Goal: Task Accomplishment & Management: Complete application form

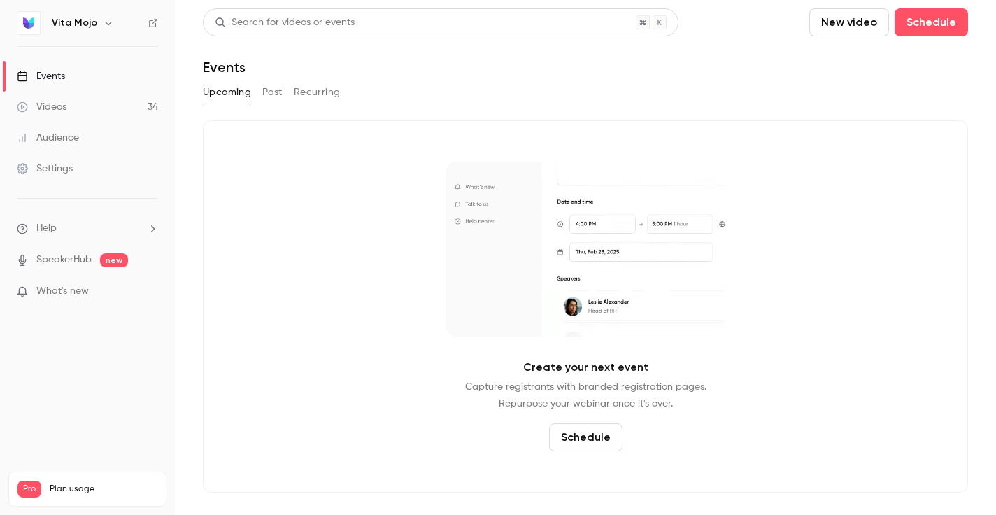
click at [838, 24] on button "New video" at bounding box center [849, 22] width 80 height 28
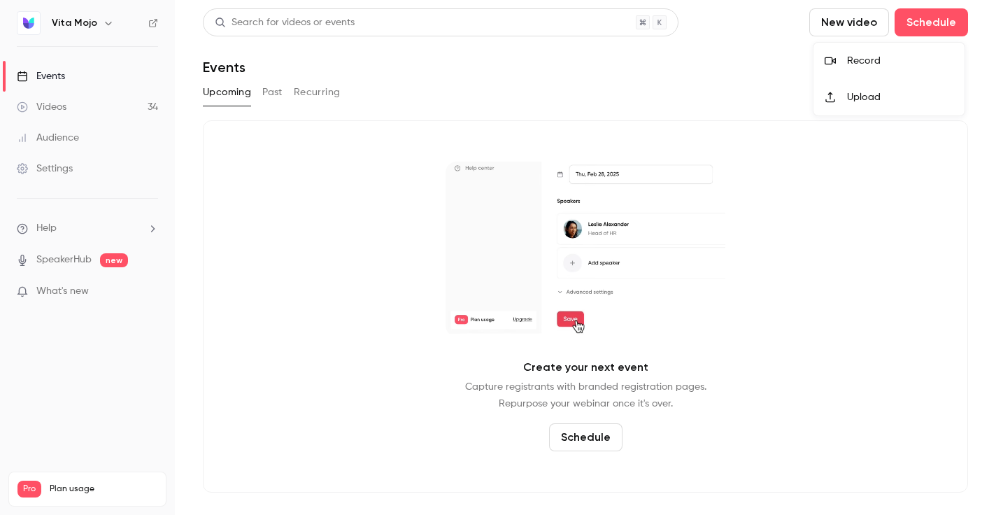
click at [864, 57] on div "Record" at bounding box center [900, 61] width 106 height 14
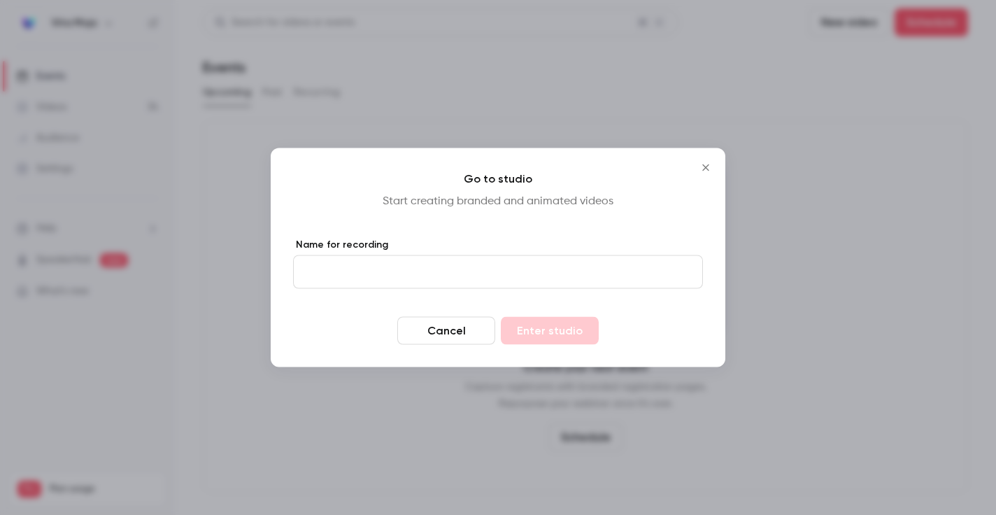
click at [350, 275] on input "Name for recording" at bounding box center [498, 272] width 410 height 34
click at [560, 182] on h4 "Go to studio" at bounding box center [498, 179] width 410 height 17
click at [708, 164] on icon "Close" at bounding box center [706, 167] width 17 height 11
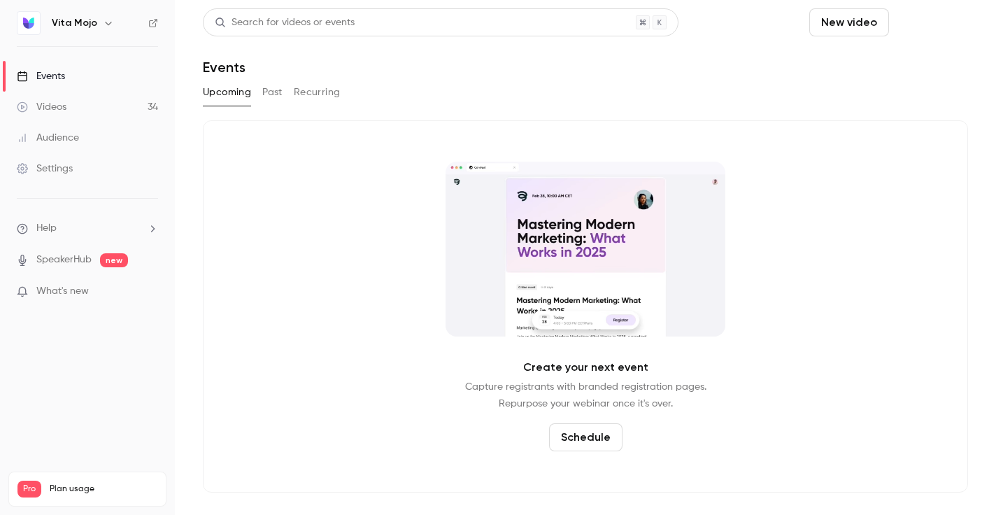
click at [943, 21] on button "Schedule" at bounding box center [931, 22] width 73 height 28
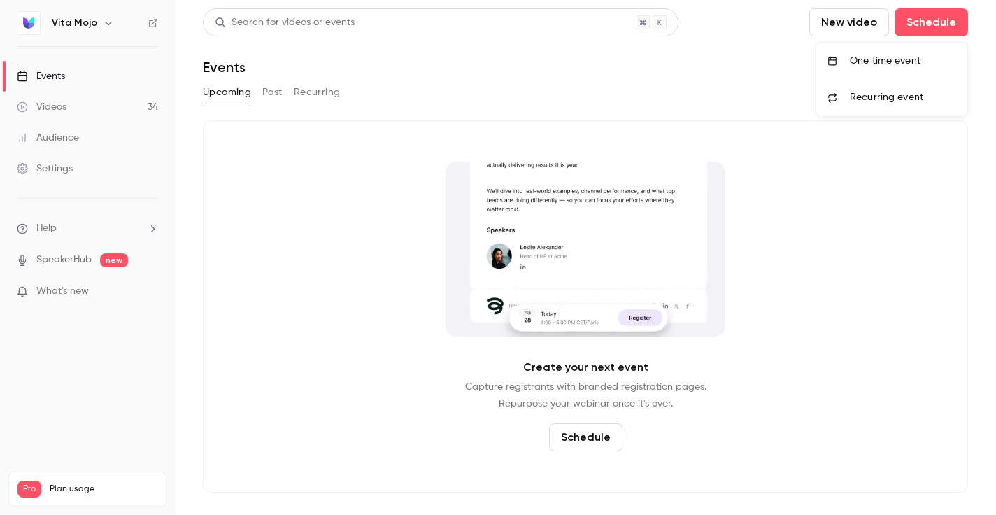
click at [863, 61] on div "One time event" at bounding box center [903, 61] width 106 height 14
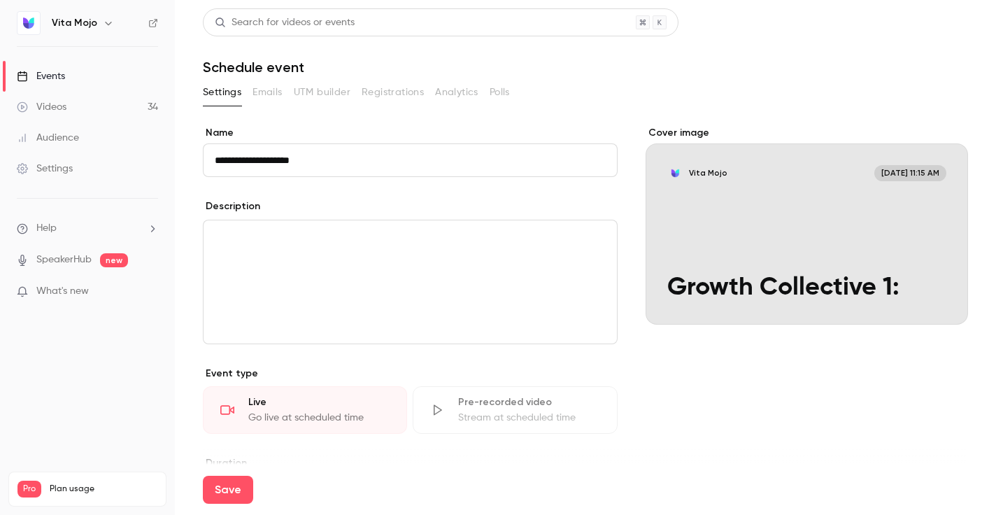
click at [356, 152] on input "**********" at bounding box center [410, 160] width 415 height 34
click at [356, 151] on input "**********" at bounding box center [410, 160] width 415 height 34
click at [348, 167] on input "**********" at bounding box center [410, 160] width 415 height 34
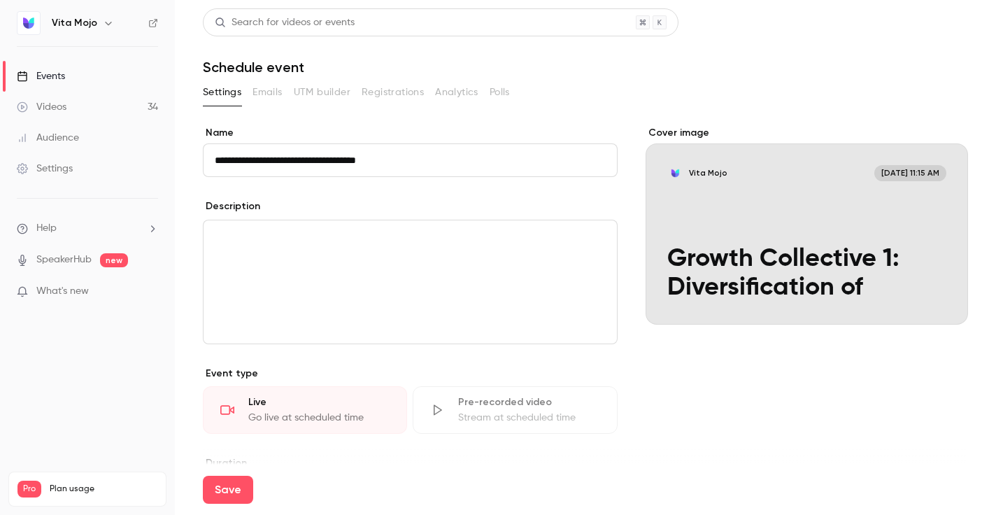
click at [423, 162] on input "**********" at bounding box center [410, 160] width 415 height 34
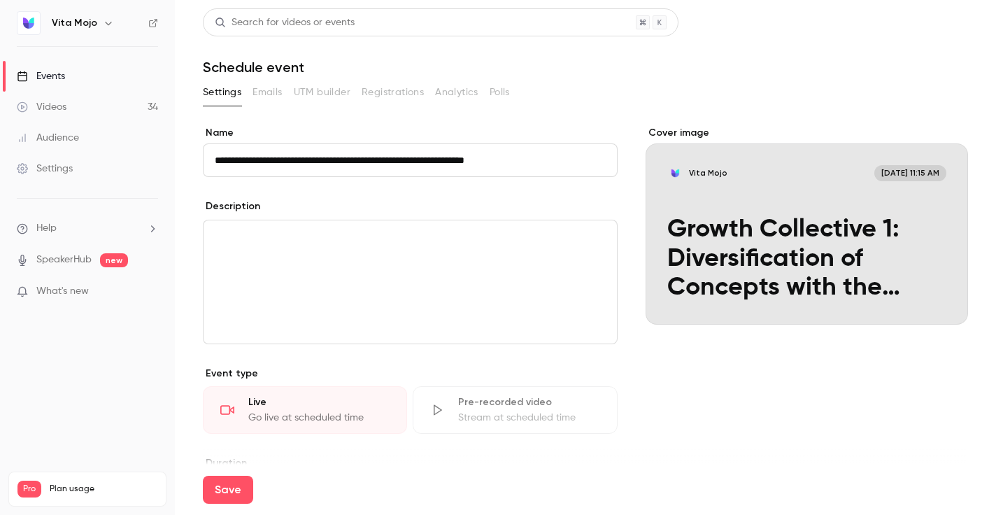
type input "**********"
click at [395, 234] on p "editor" at bounding box center [410, 237] width 391 height 17
click at [207, 487] on button "Save" at bounding box center [228, 490] width 50 height 28
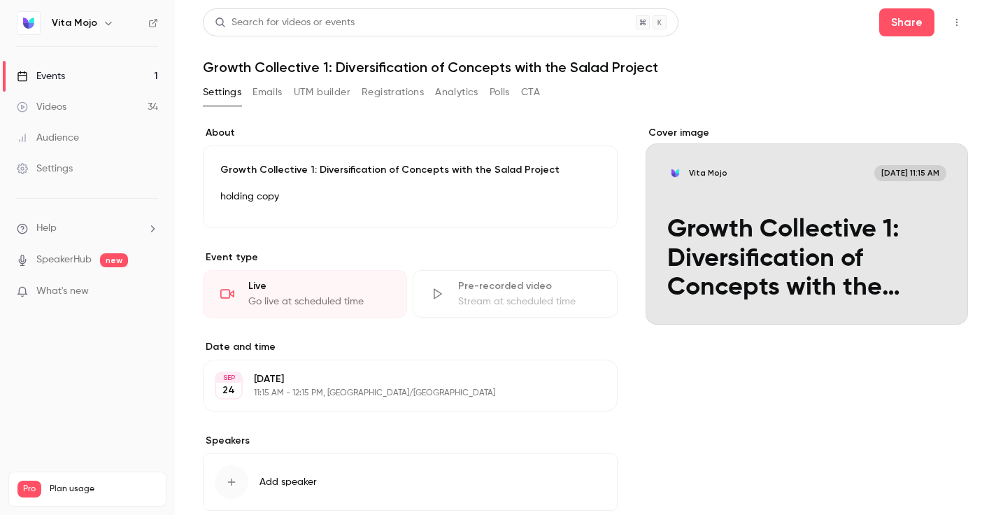
click at [272, 100] on button "Emails" at bounding box center [267, 92] width 29 height 22
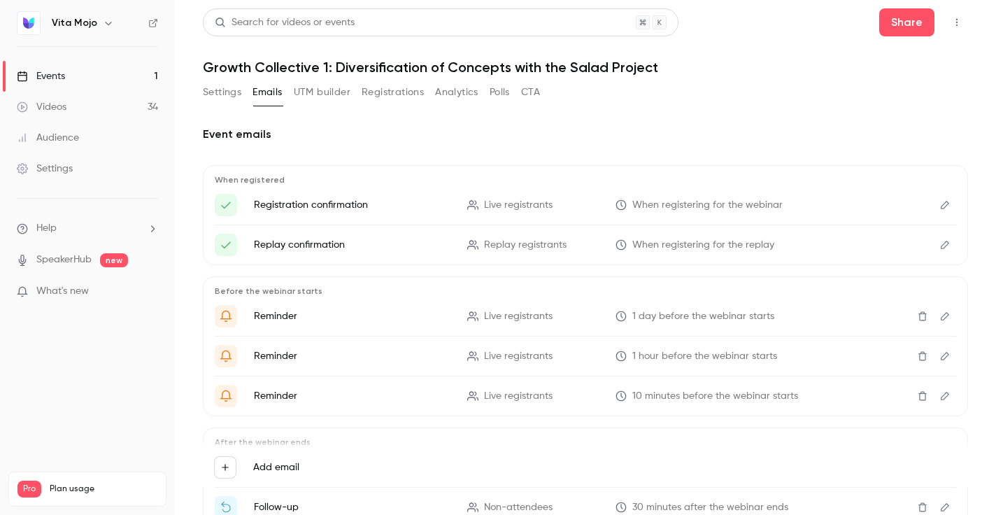
click at [354, 211] on p "Registration confirmation" at bounding box center [352, 205] width 197 height 14
click at [956, 200] on div "When registered Registration confirmation Live registrants When registering for…" at bounding box center [585, 215] width 765 height 100
click at [940, 200] on icon "Edit" at bounding box center [945, 205] width 11 height 10
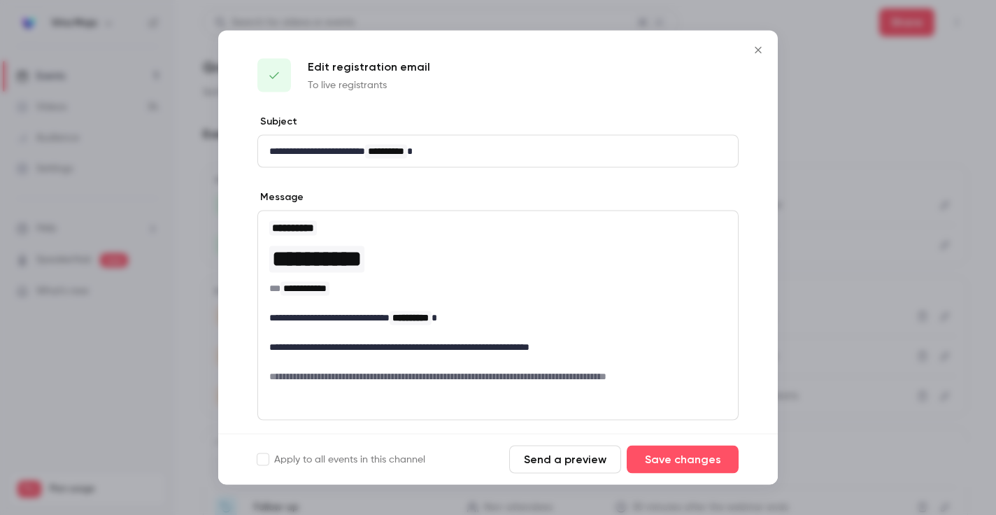
click at [764, 49] on icon "Close" at bounding box center [758, 50] width 17 height 11
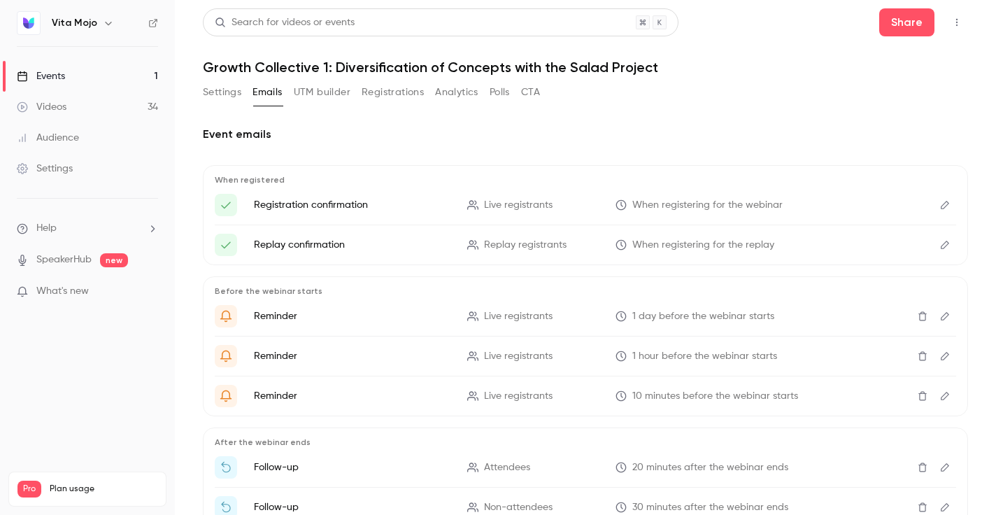
scroll to position [94, 0]
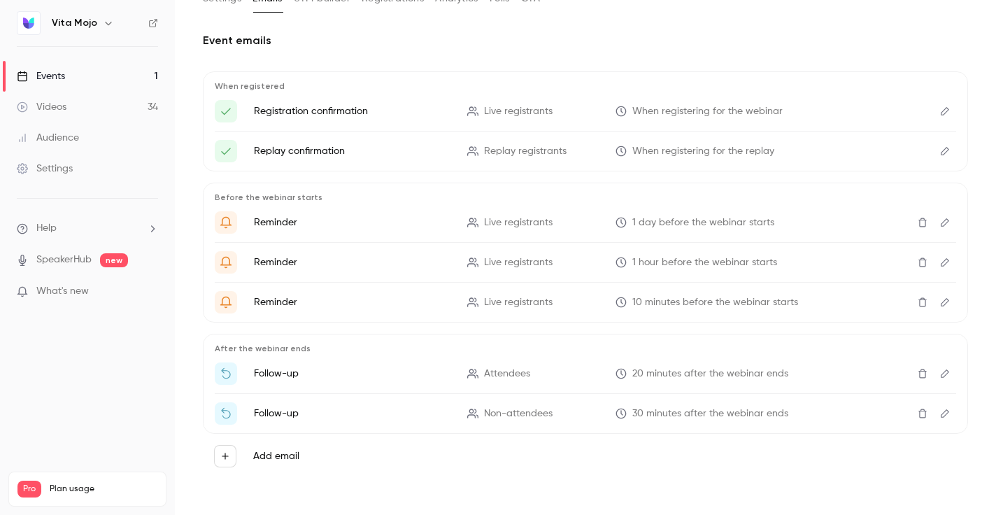
click at [945, 110] on icon "Edit" at bounding box center [945, 111] width 11 height 10
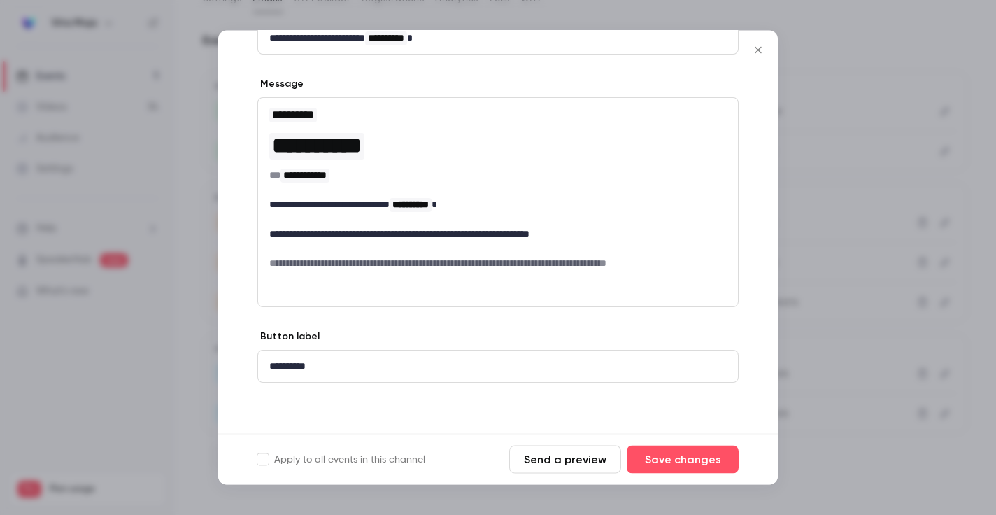
scroll to position [0, 0]
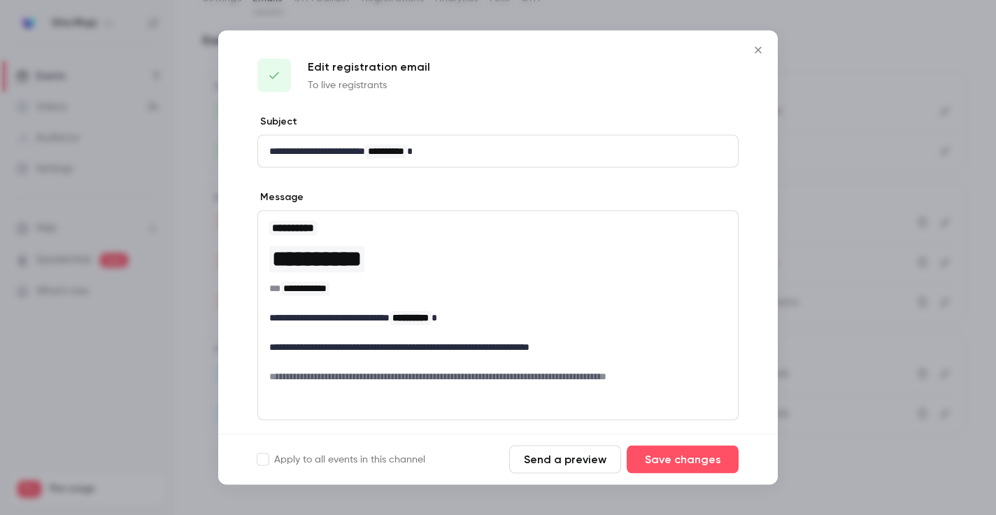
click at [765, 45] on icon "Close" at bounding box center [758, 50] width 17 height 11
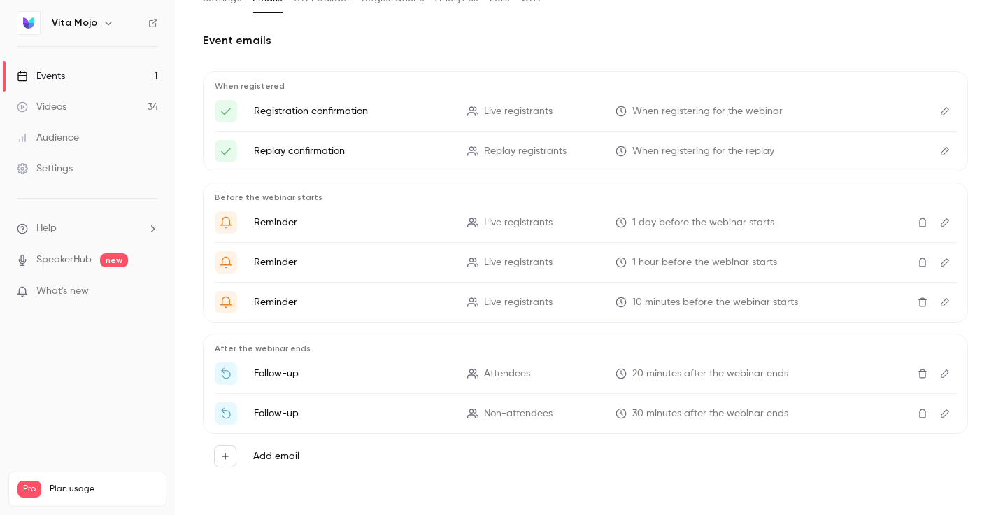
click at [87, 19] on h6 "Vita Mojo" at bounding box center [74, 23] width 45 height 14
click at [104, 20] on icon "button" at bounding box center [108, 22] width 11 height 11
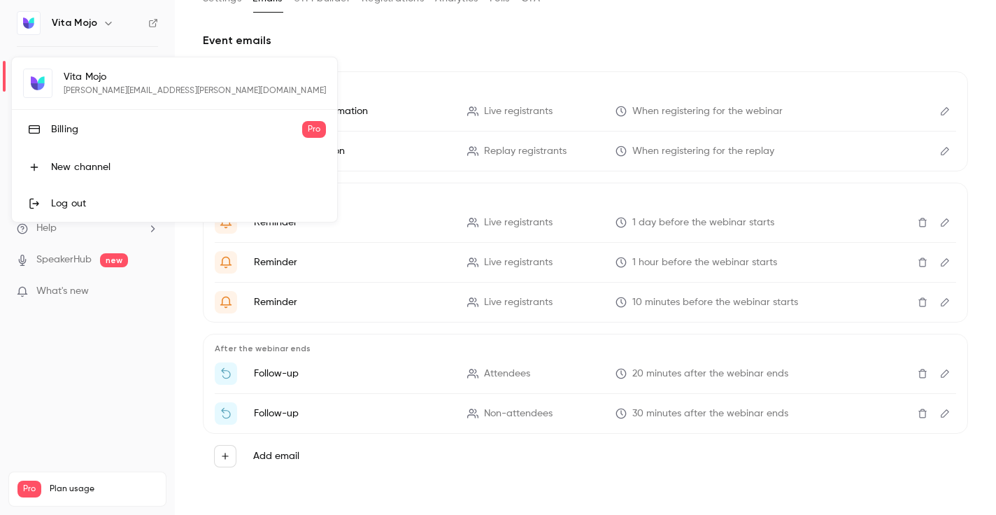
click at [472, 130] on div at bounding box center [498, 257] width 996 height 515
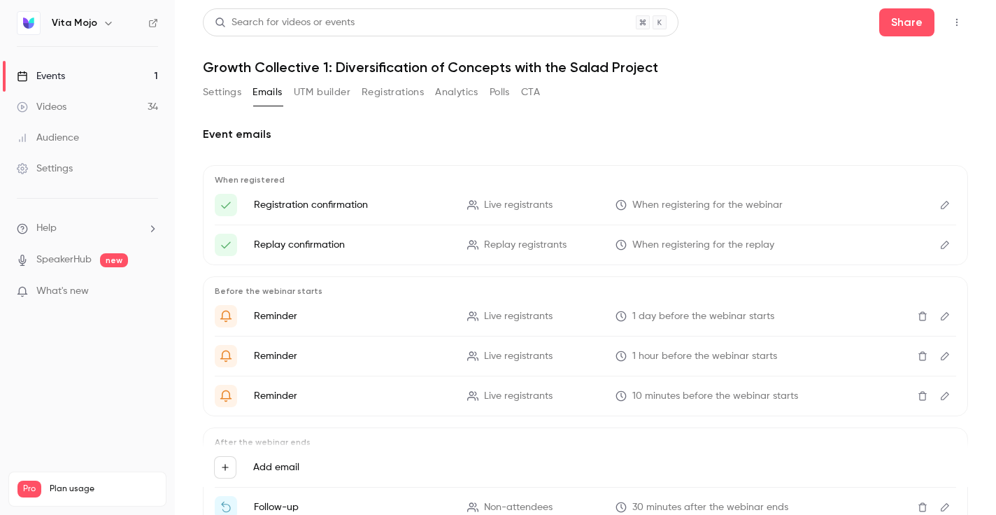
click at [220, 102] on button "Settings" at bounding box center [222, 92] width 38 height 22
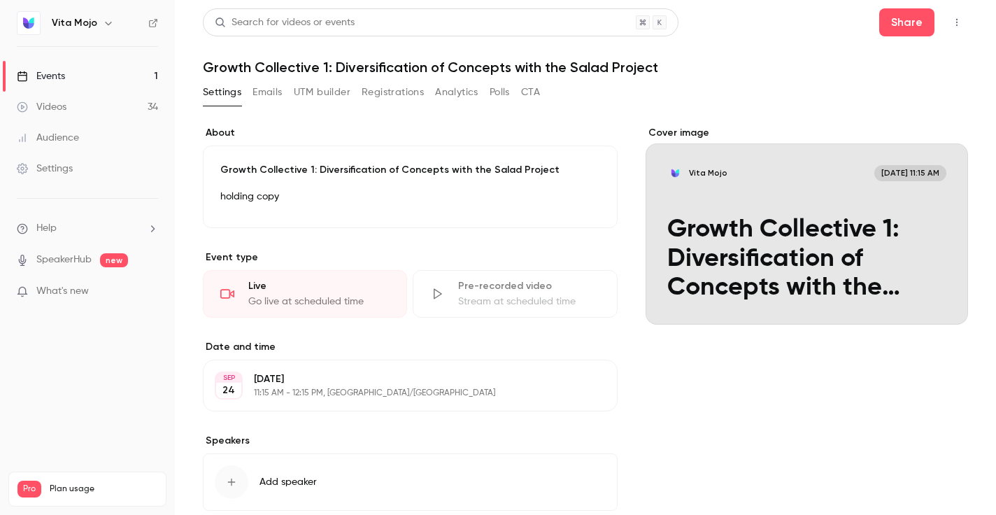
click at [71, 14] on div "Vita Mojo" at bounding box center [87, 23] width 141 height 24
click at [66, 24] on h6 "Vita Mojo" at bounding box center [74, 23] width 45 height 14
click at [108, 18] on icon "button" at bounding box center [108, 22] width 11 height 11
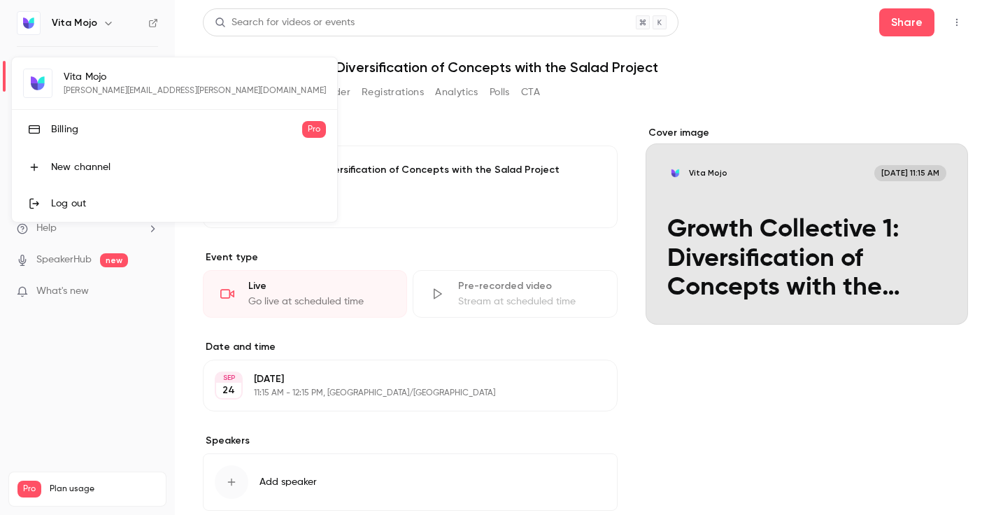
click at [85, 72] on div "Vita [PERSON_NAME] [PERSON_NAME][EMAIL_ADDRESS][PERSON_NAME][DOMAIN_NAME] Billi…" at bounding box center [174, 139] width 325 height 164
click at [961, 22] on div at bounding box center [498, 257] width 996 height 515
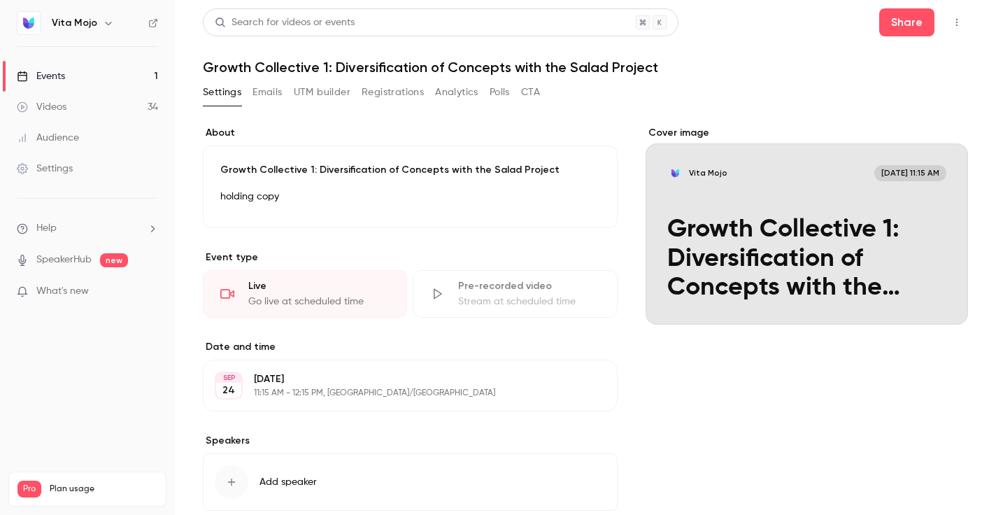
click at [952, 25] on icon "button" at bounding box center [957, 22] width 11 height 10
